Goal: Task Accomplishment & Management: Complete application form

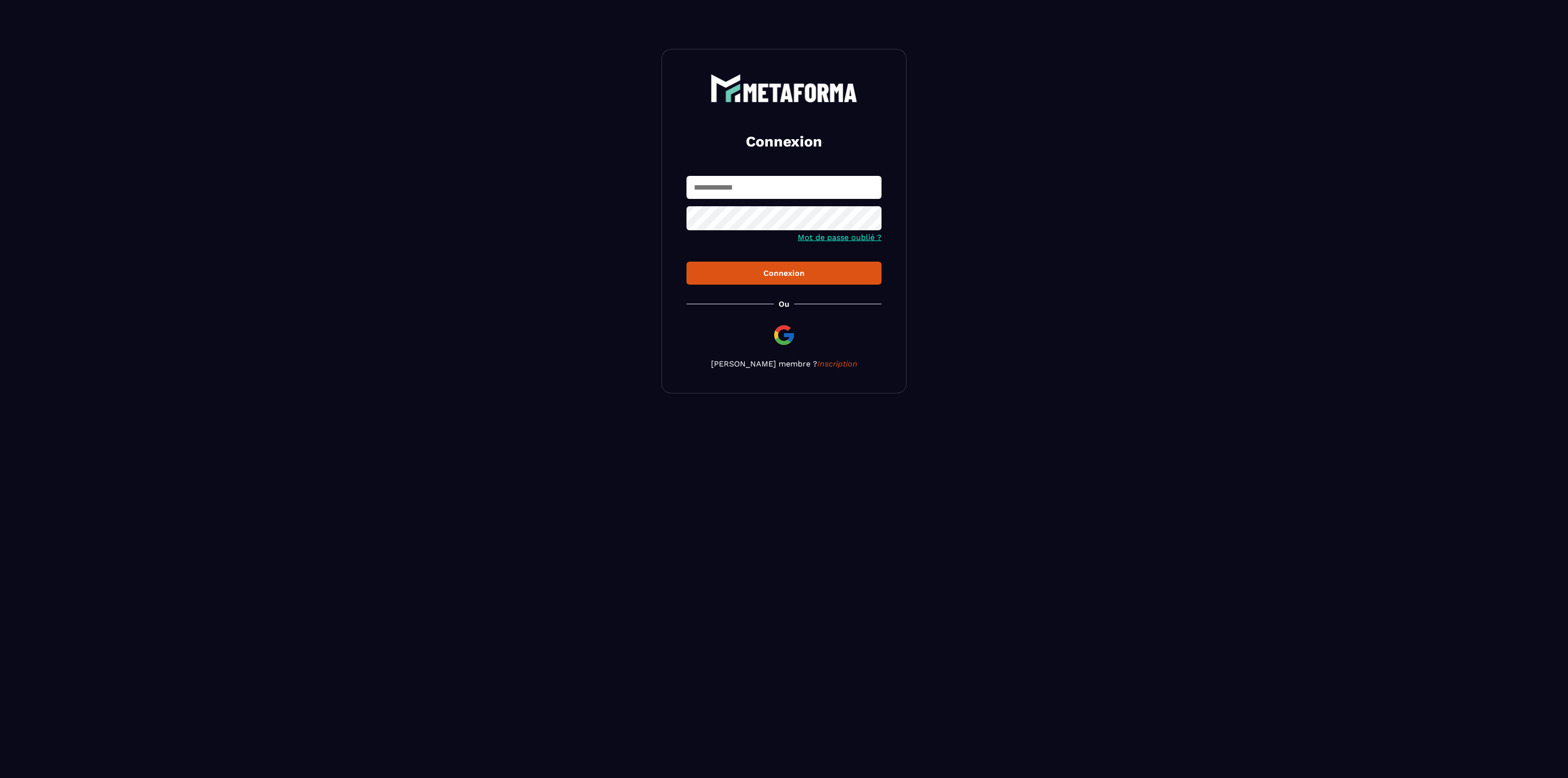
click at [814, 187] on input "text" at bounding box center [784, 187] width 195 height 23
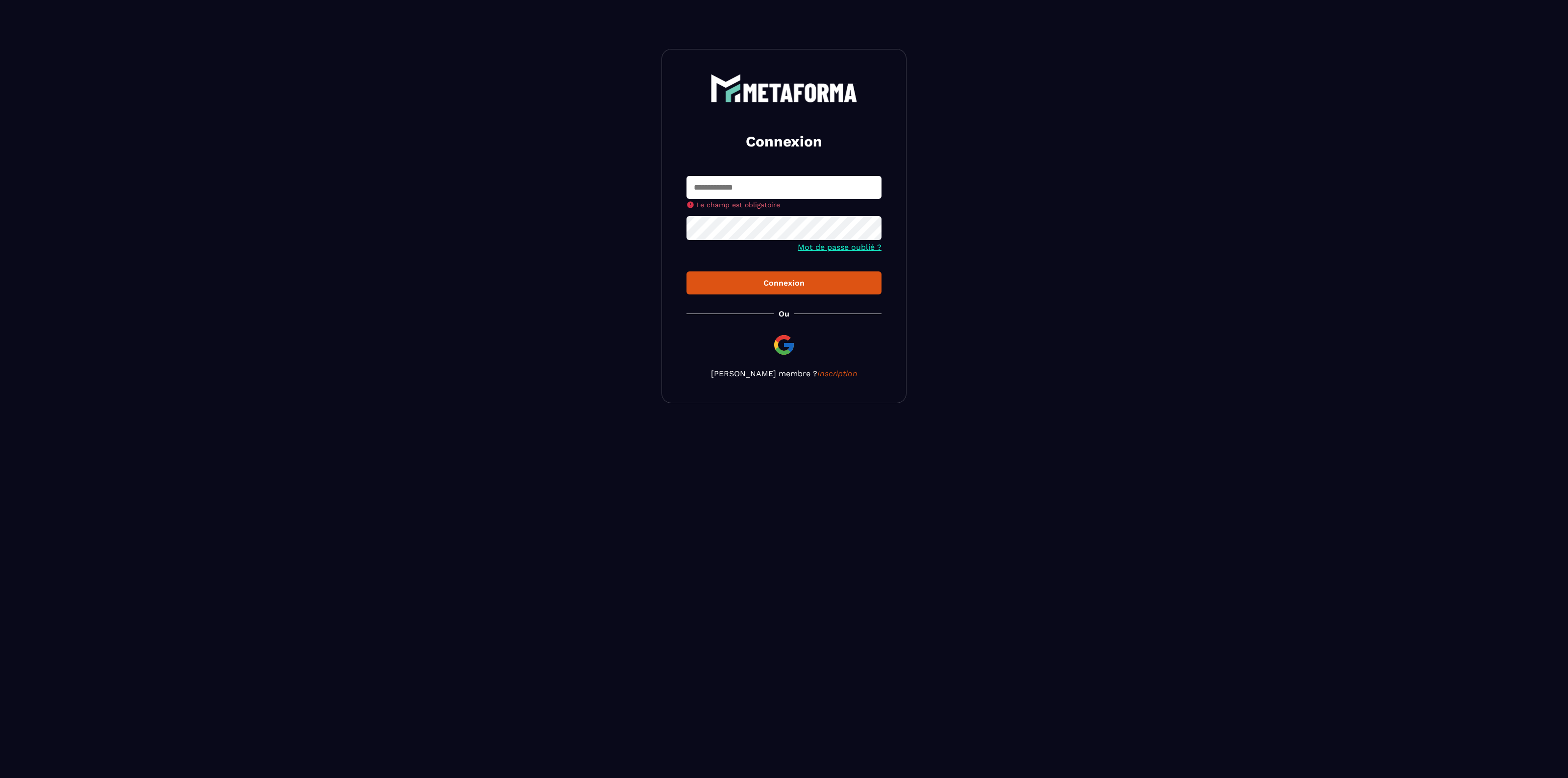
drag, startPoint x: 1038, startPoint y: 226, endPoint x: 888, endPoint y: 63, distance: 221.5
click at [1038, 226] on section "Connexion Le champ est obligatoire Mot de passe oublié ? Connexion [PERSON_NAME…" at bounding box center [784, 226] width 1568 height 452
